Goal: Find specific page/section: Find specific page/section

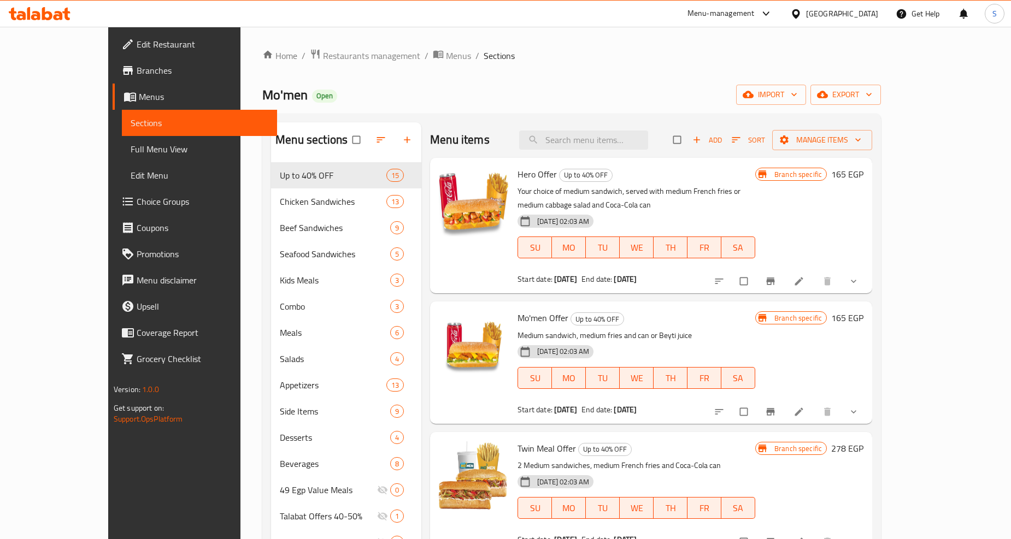
click at [865, 13] on div "[GEOGRAPHIC_DATA]" at bounding box center [842, 14] width 72 height 12
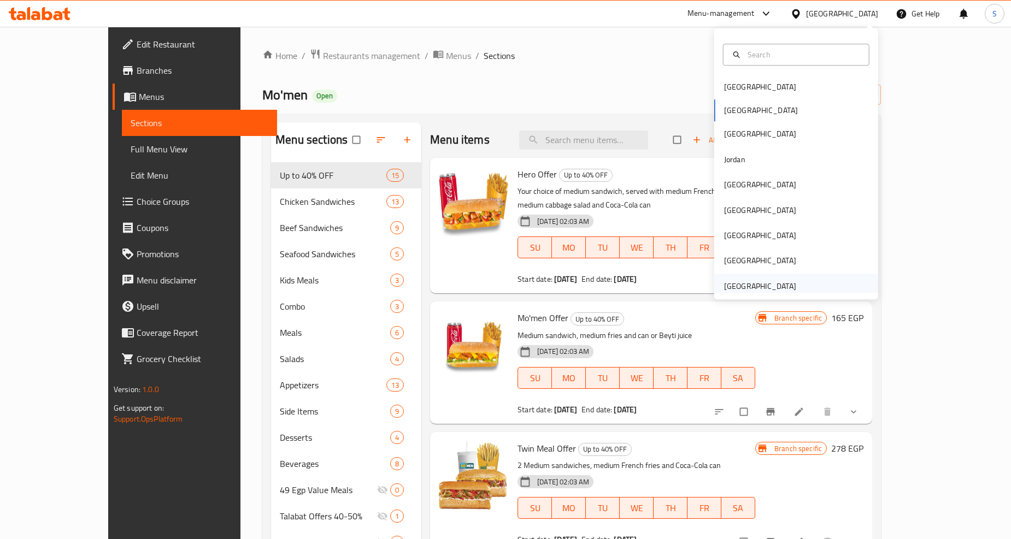
click at [746, 287] on div "[GEOGRAPHIC_DATA]" at bounding box center [760, 286] width 72 height 12
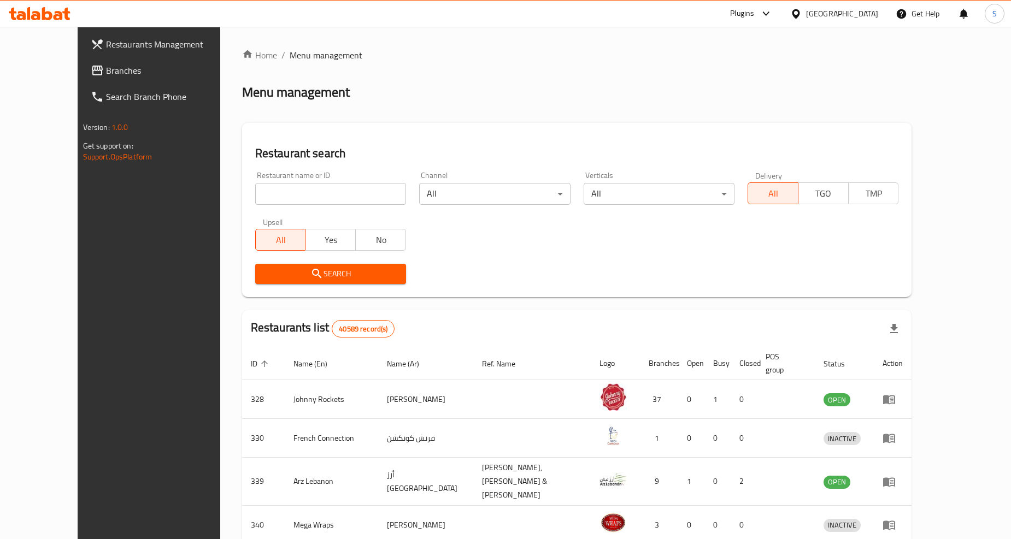
click at [297, 203] on input "search" at bounding box center [330, 194] width 151 height 22
paste input "704348"
type input "704348"
click button "Search" at bounding box center [330, 274] width 151 height 20
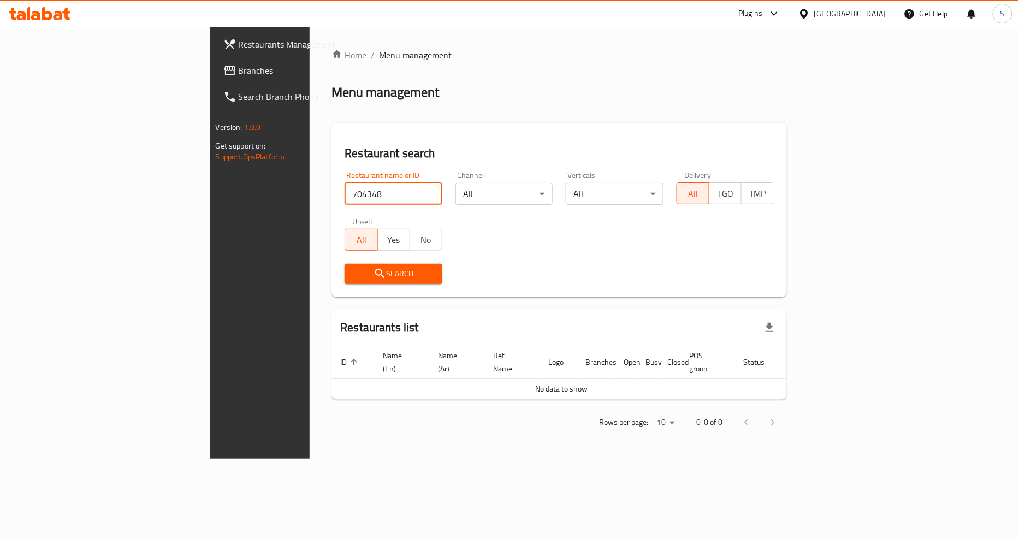
click at [239, 71] on span "Branches" at bounding box center [305, 70] width 133 height 13
